Goal: Navigation & Orientation: Find specific page/section

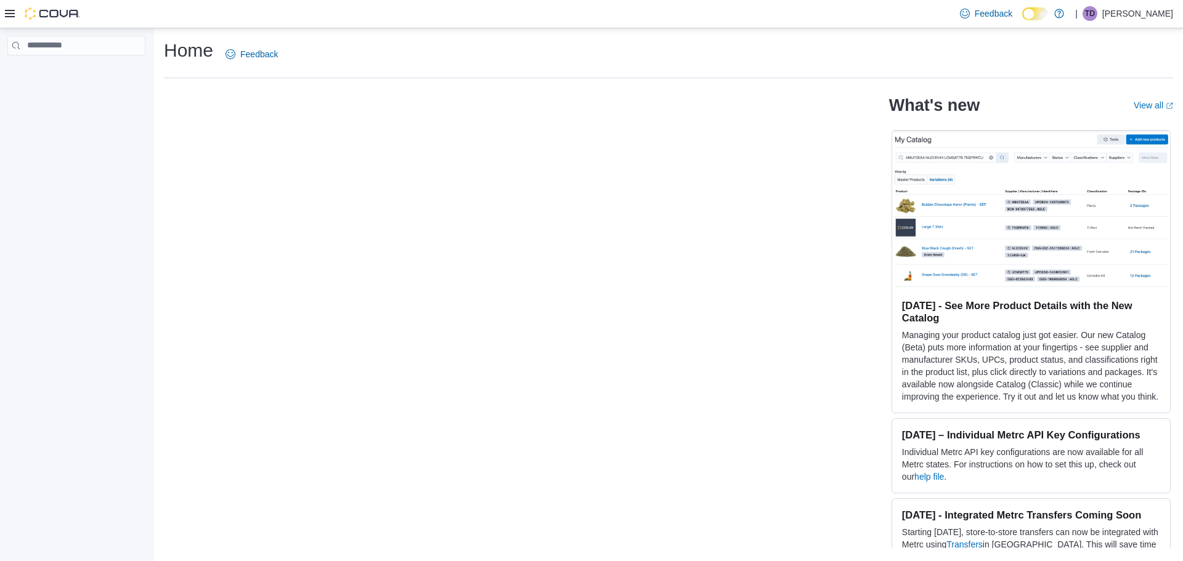
click at [1132, 17] on p "Travis Dumont" at bounding box center [1137, 13] width 71 height 15
click at [1105, 86] on button "Sign Out" at bounding box center [1111, 96] width 113 height 20
